Goal: Task Accomplishment & Management: Manage account settings

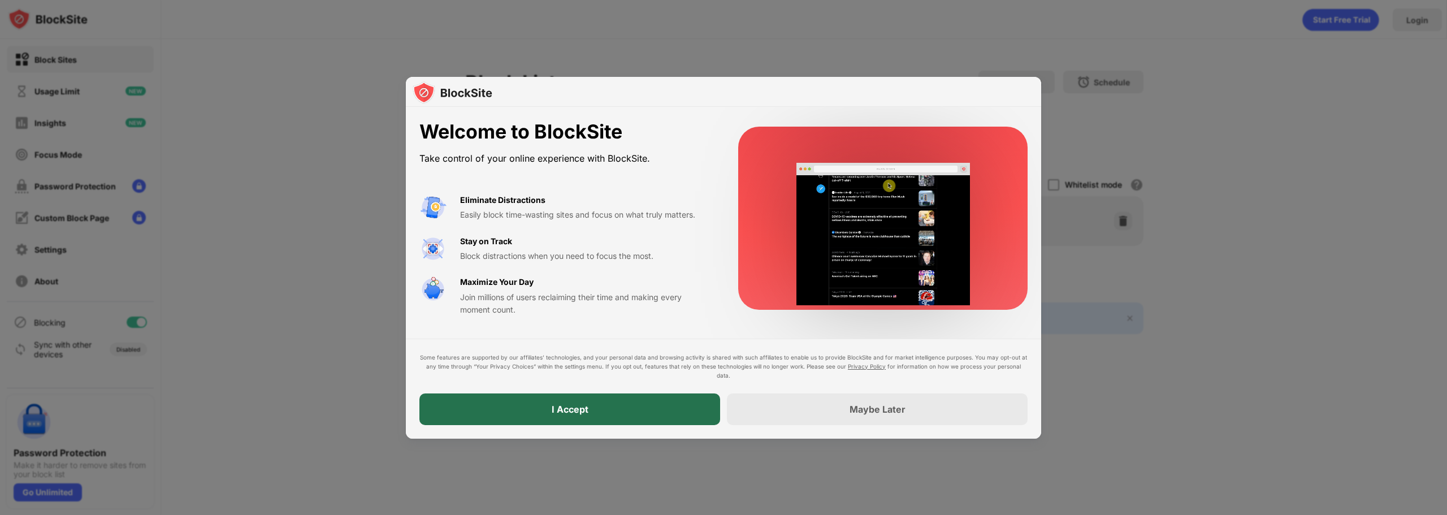
click at [596, 414] on div "I Accept" at bounding box center [569, 409] width 301 height 32
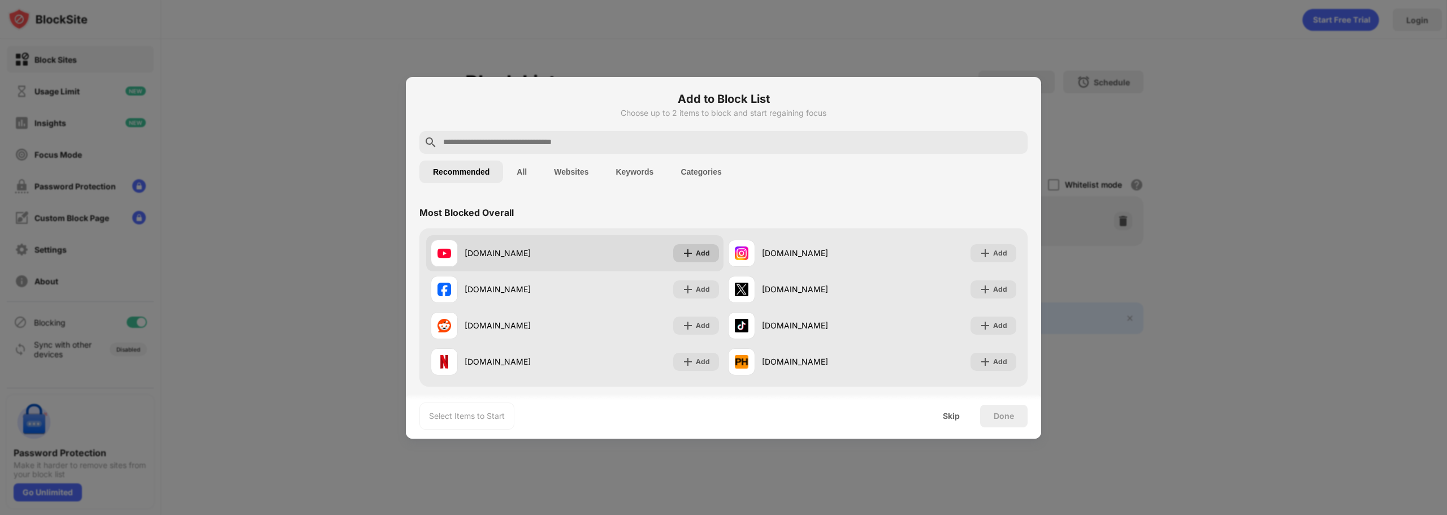
click at [698, 254] on div "Add" at bounding box center [703, 252] width 14 height 11
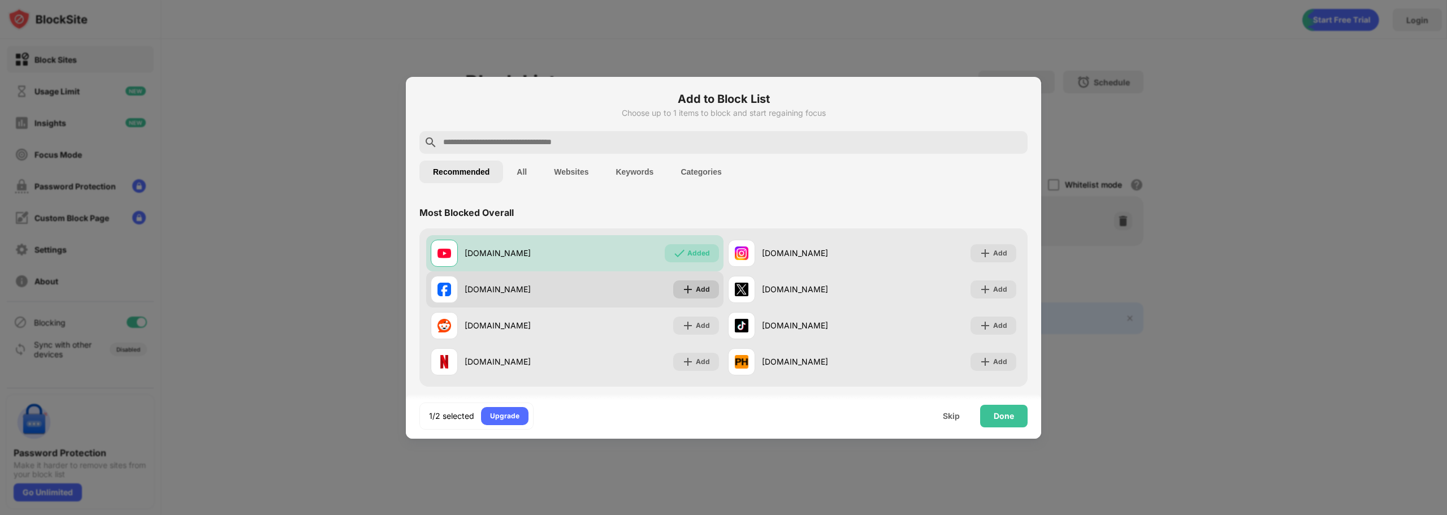
click at [700, 286] on div "Add" at bounding box center [703, 289] width 14 height 11
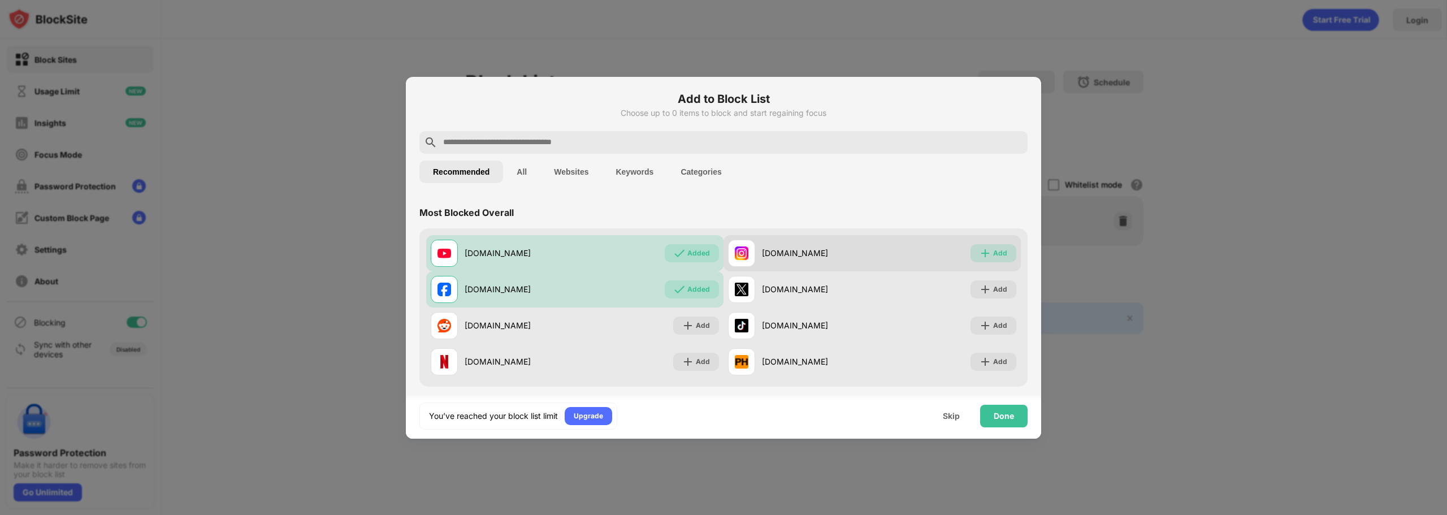
click at [994, 251] on div "Add" at bounding box center [1000, 252] width 14 height 11
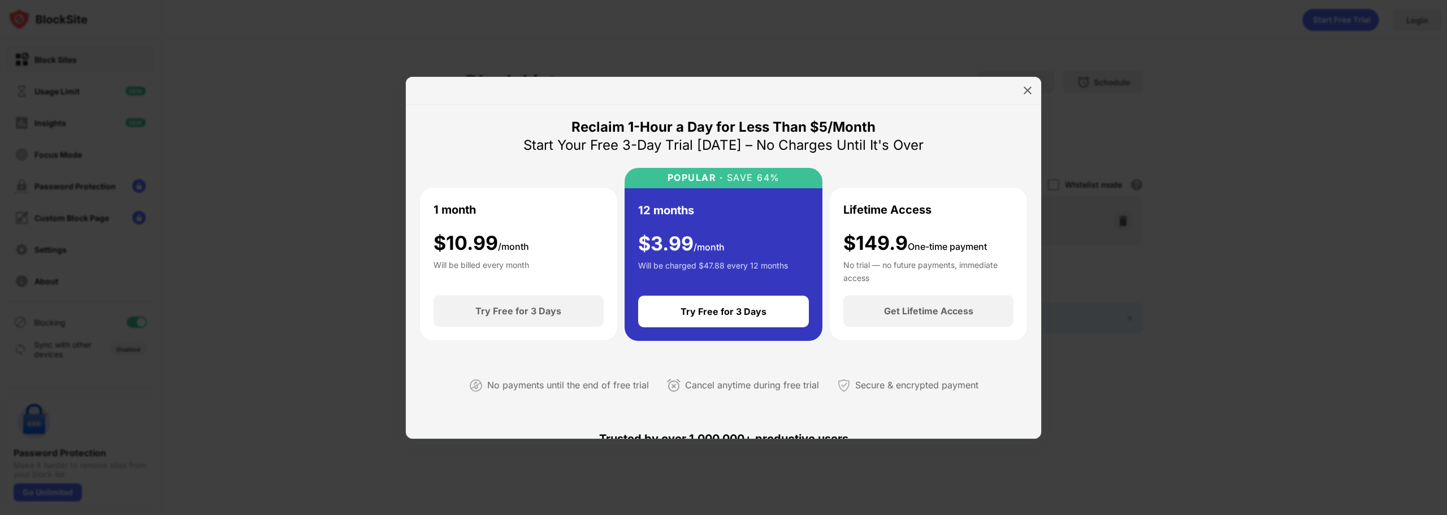
click at [257, 178] on div at bounding box center [723, 257] width 1447 height 515
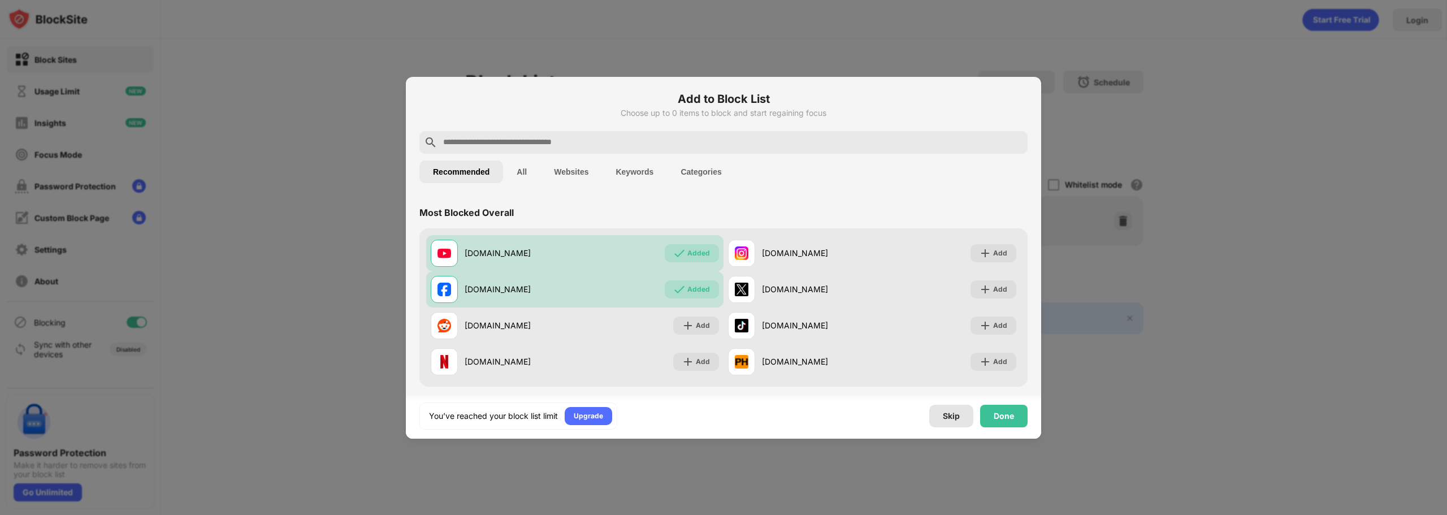
click at [955, 416] on div "Skip" at bounding box center [950, 415] width 17 height 9
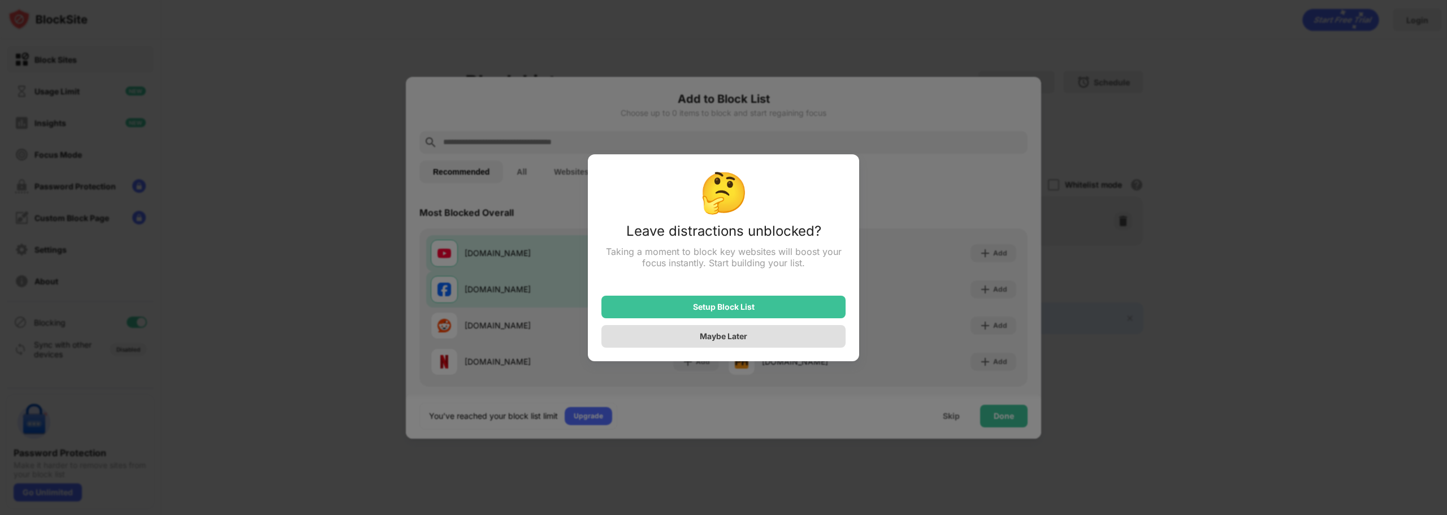
click at [723, 341] on div "Maybe Later" at bounding box center [723, 336] width 47 height 10
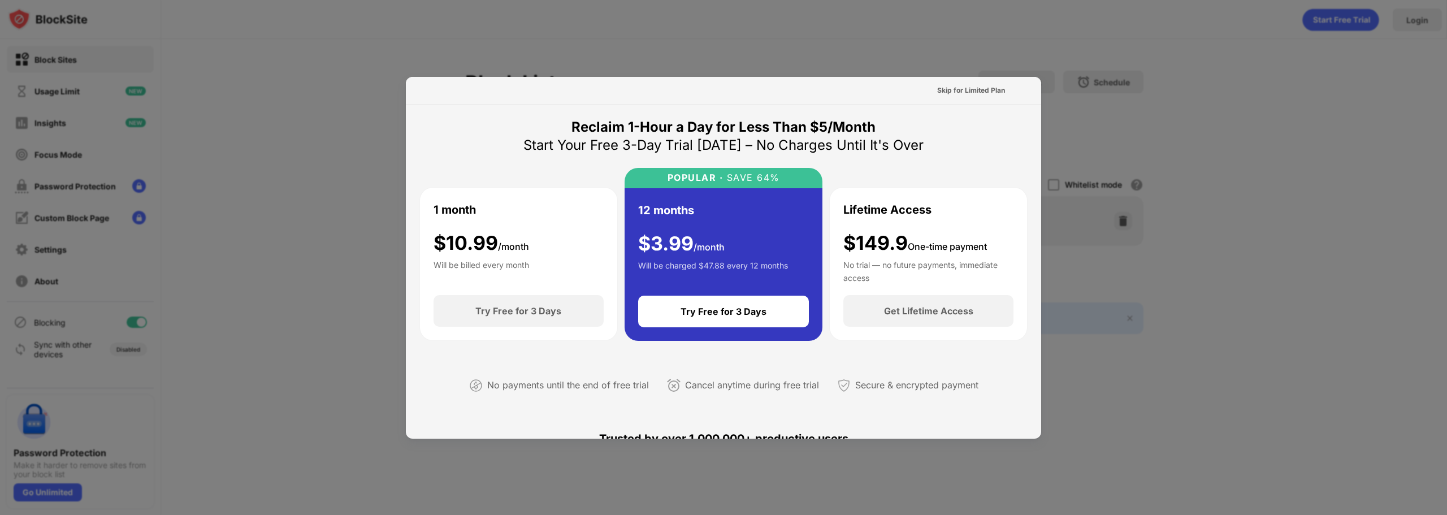
click at [1222, 196] on div at bounding box center [723, 257] width 1447 height 515
click at [959, 91] on div "Skip for Limited Plan" at bounding box center [971, 90] width 68 height 11
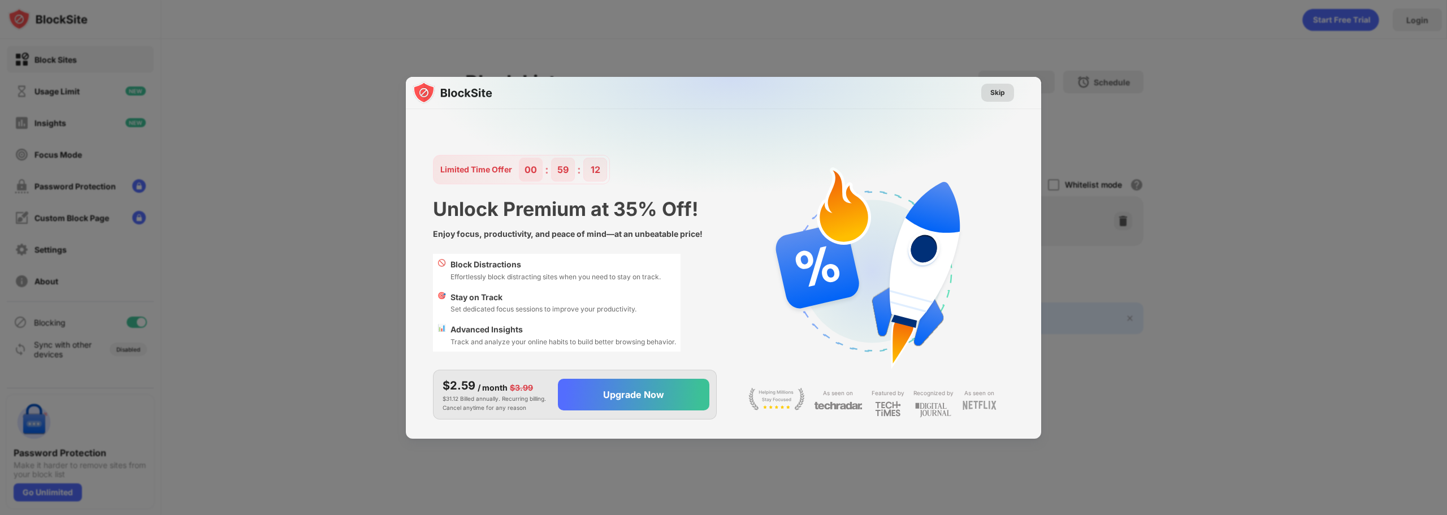
click at [998, 95] on div "Skip" at bounding box center [997, 92] width 15 height 11
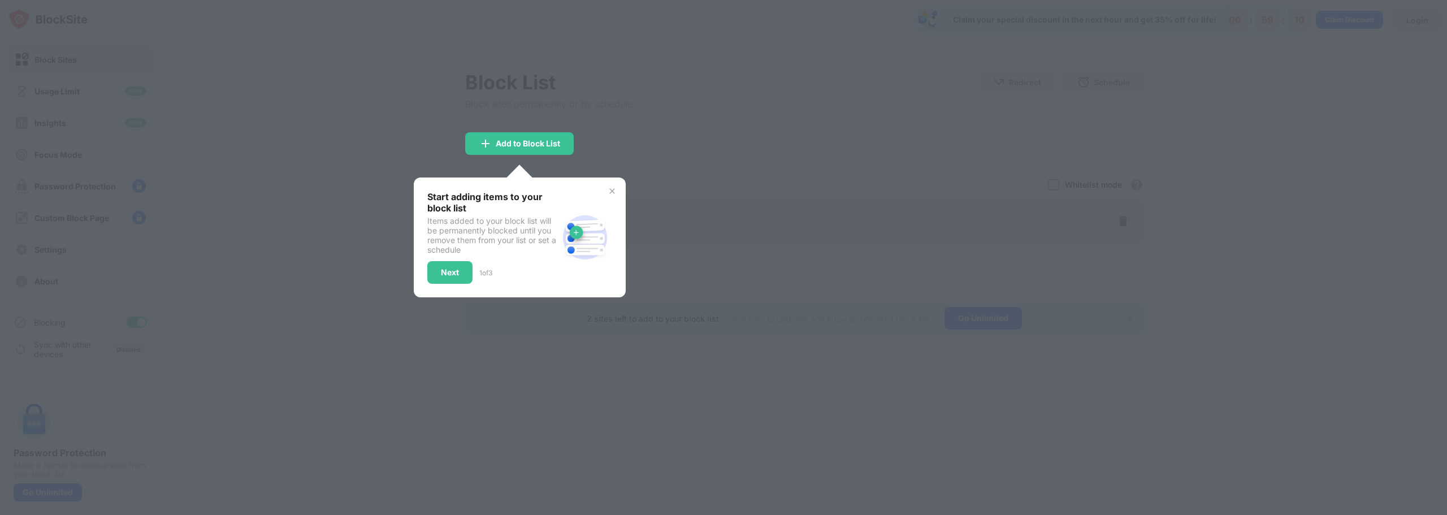
click at [608, 195] on img at bounding box center [611, 190] width 9 height 9
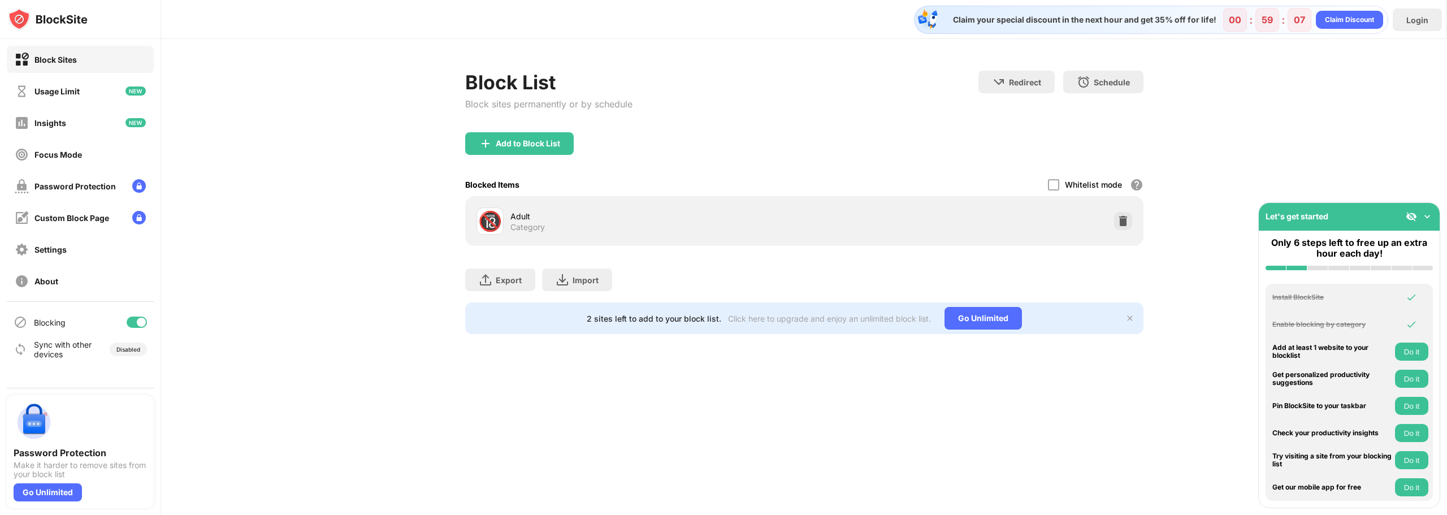
click at [1331, 108] on div "Block List Block sites permanently or by schedule Redirect Choose a site to be …" at bounding box center [803, 202] width 1285 height 327
